Goal: Consume media (video, audio): Consume media (video, audio)

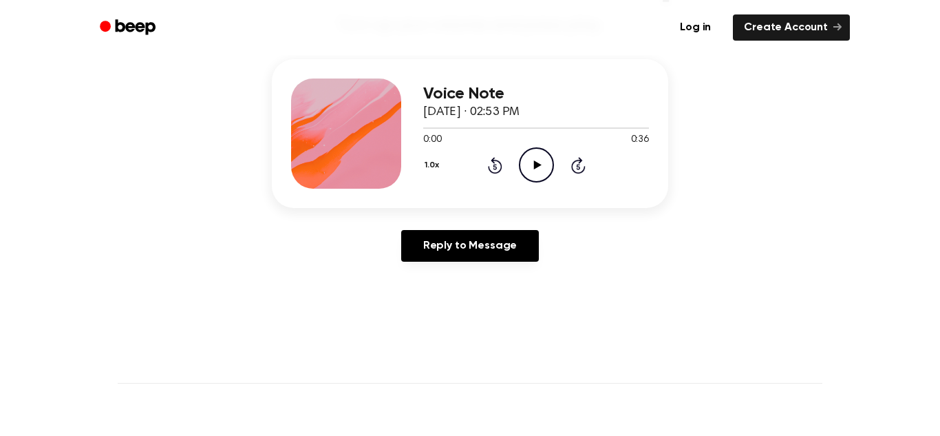
scroll to position [157, 0]
click at [531, 169] on icon "Play Audio" at bounding box center [536, 164] width 35 height 35
click at [544, 167] on icon "Pause Audio" at bounding box center [536, 164] width 35 height 35
click at [544, 167] on icon "Play Audio" at bounding box center [536, 164] width 35 height 35
click at [452, 123] on div at bounding box center [536, 126] width 226 height 11
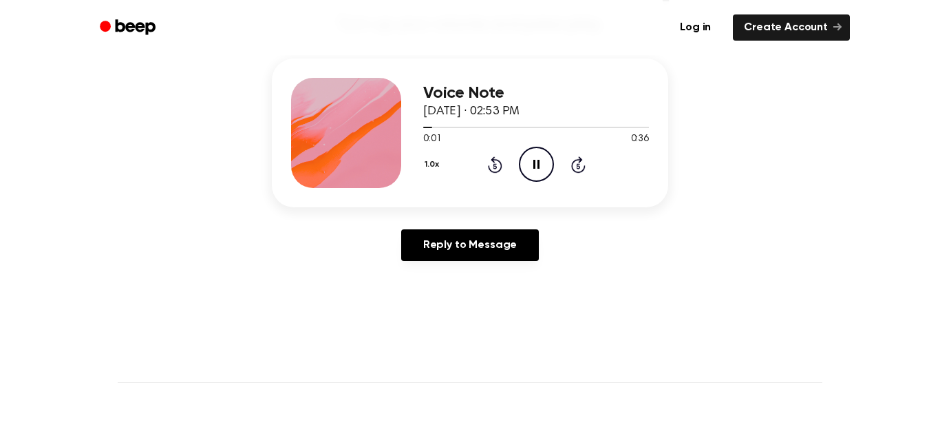
drag, startPoint x: 445, startPoint y: 124, endPoint x: 419, endPoint y: 123, distance: 25.5
click at [419, 123] on div "Voice Note [DATE] · 02:53 PM 0:01 0:36 Your browser does not support the [objec…" at bounding box center [470, 133] width 397 height 149
click at [423, 125] on span at bounding box center [426, 127] width 11 height 11
drag, startPoint x: 423, startPoint y: 125, endPoint x: 405, endPoint y: 120, distance: 17.7
click at [405, 120] on div "Voice Note [DATE] · 02:53 PM 0:01 0:36 Your browser does not support the [objec…" at bounding box center [470, 133] width 397 height 149
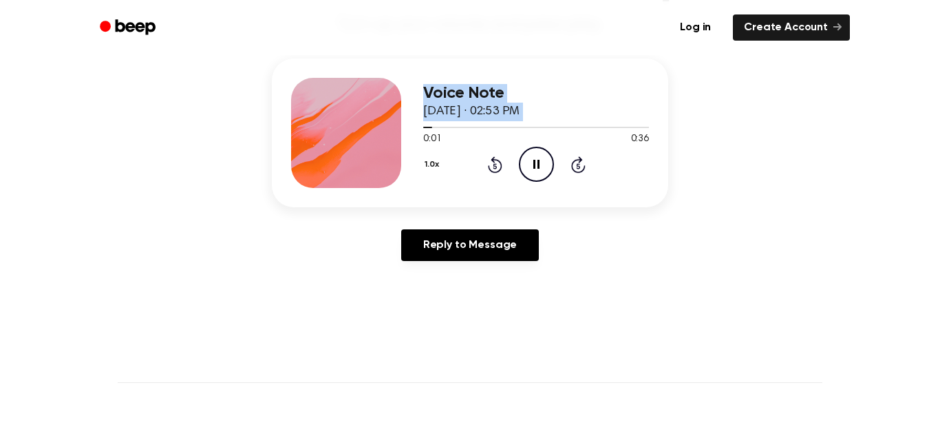
click at [439, 132] on div at bounding box center [536, 126] width 226 height 11
click at [429, 132] on span at bounding box center [426, 127] width 11 height 11
click at [439, 140] on span "0:01" at bounding box center [432, 139] width 18 height 14
click at [425, 131] on span at bounding box center [426, 127] width 11 height 11
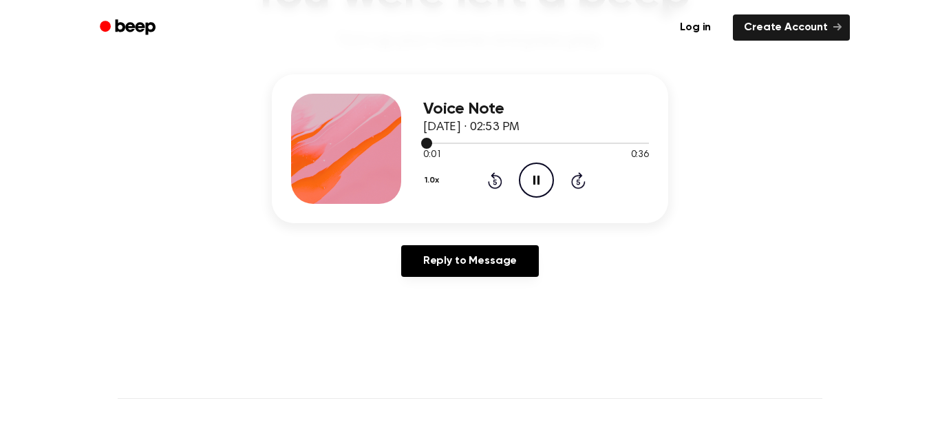
scroll to position [136, 0]
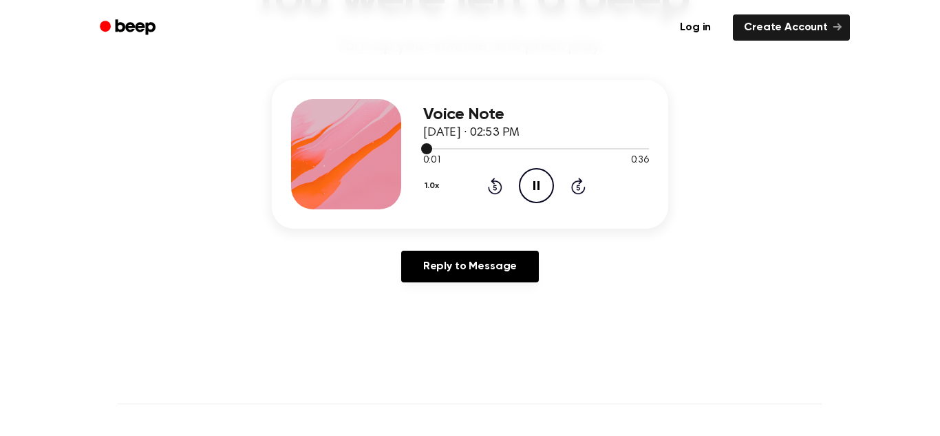
click at [519, 196] on icon "Pause Audio" at bounding box center [536, 185] width 35 height 35
click at [537, 189] on icon "Play Audio" at bounding box center [536, 185] width 35 height 35
click at [614, 91] on div "Voice Note [DATE] · 02:53 PM 0:00 0:36 Your browser does not support the [objec…" at bounding box center [470, 154] width 397 height 149
click at [572, 150] on div at bounding box center [536, 148] width 226 height 11
click at [642, 158] on span "0:36" at bounding box center [640, 161] width 18 height 14
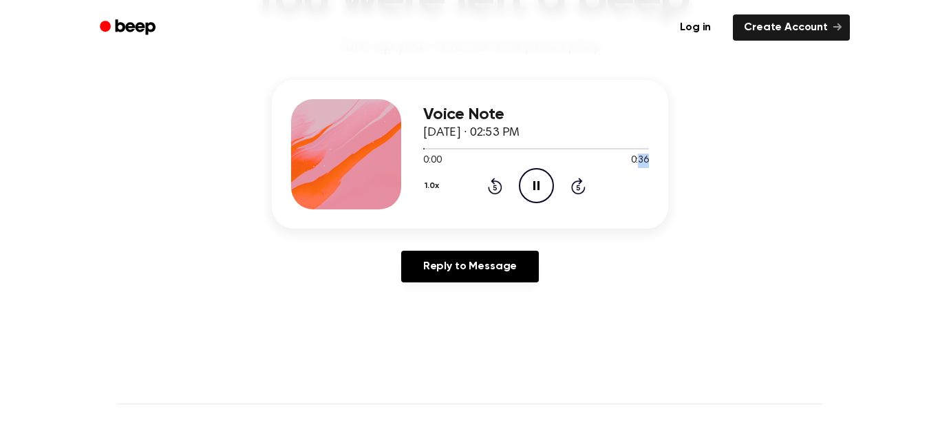
click at [642, 158] on span "0:36" at bounding box center [640, 161] width 18 height 14
click at [581, 189] on icon "Skip 5 seconds" at bounding box center [578, 186] width 15 height 18
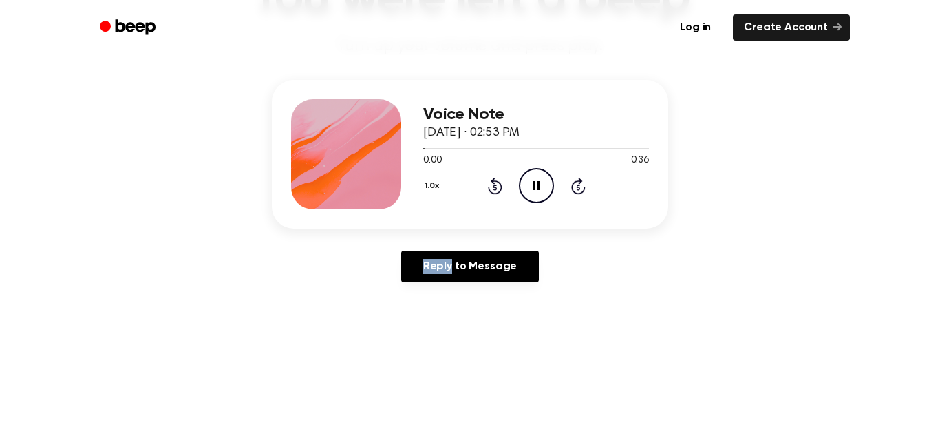
click at [581, 189] on icon "Skip 5 seconds" at bounding box center [578, 186] width 15 height 18
click at [582, 189] on icon at bounding box center [578, 186] width 14 height 17
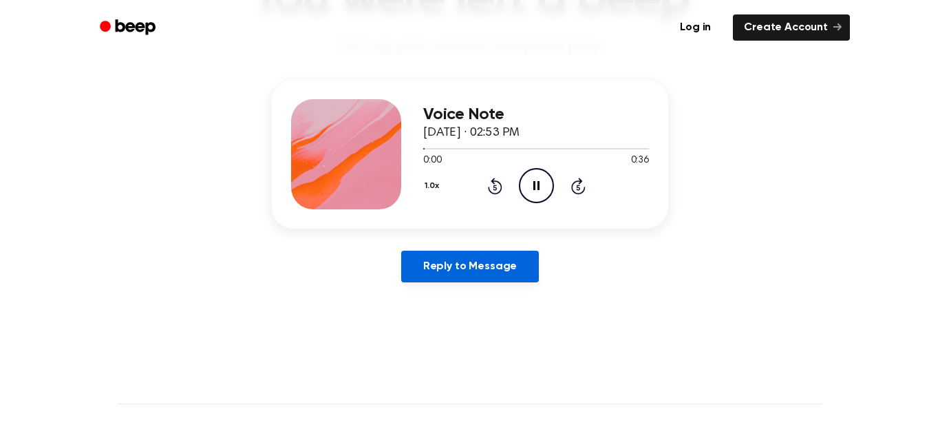
click at [503, 272] on link "Reply to Message" at bounding box center [470, 267] width 138 height 32
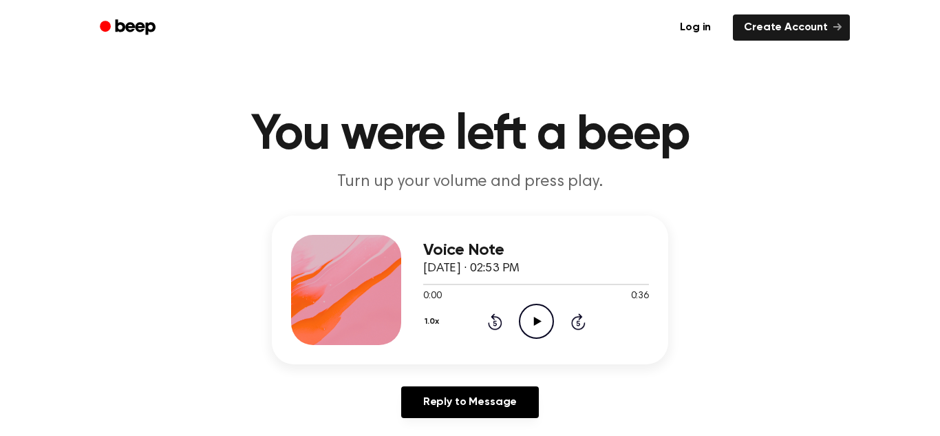
click at [537, 308] on icon "Play Audio" at bounding box center [536, 321] width 35 height 35
click at [523, 317] on icon "Pause Audio" at bounding box center [536, 321] width 35 height 35
click at [523, 323] on icon "Play Audio" at bounding box center [536, 321] width 35 height 35
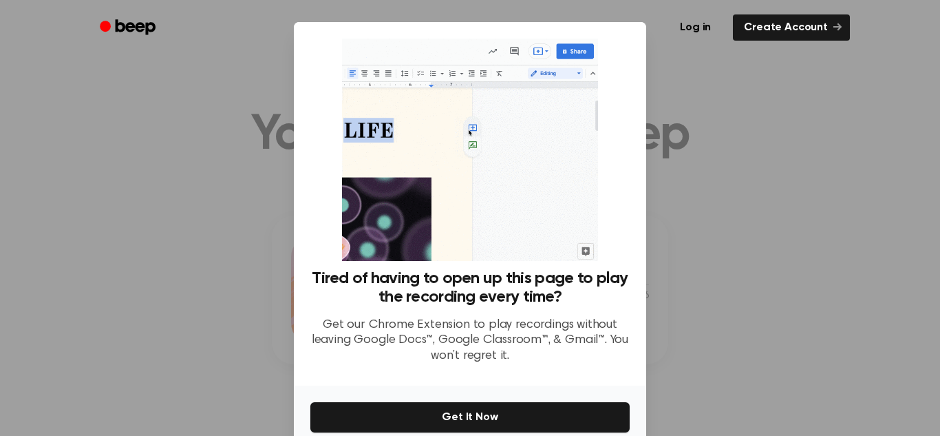
click at [816, 290] on div at bounding box center [470, 218] width 940 height 436
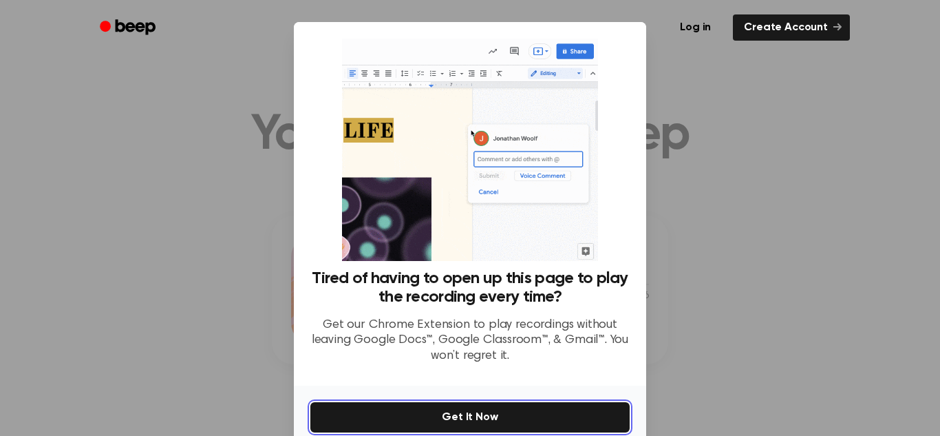
click at [502, 405] on button "Get It Now" at bounding box center [469, 417] width 319 height 30
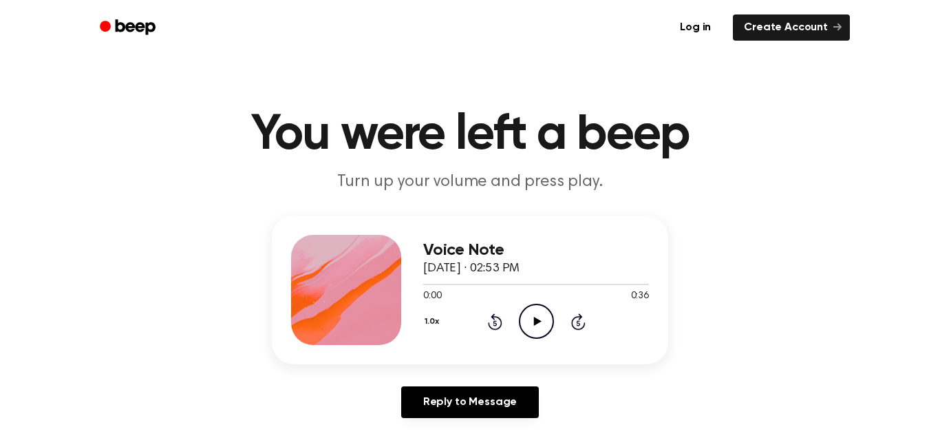
click at [518, 309] on div "1.0x Rewind 5 seconds Play Audio Skip 5 seconds" at bounding box center [536, 321] width 226 height 35
click at [531, 313] on icon "Play Audio" at bounding box center [536, 321] width 35 height 35
click at [560, 307] on div "1.0x Rewind 5 seconds Pause Audio Skip 5 seconds" at bounding box center [536, 321] width 226 height 35
